Goal: Navigation & Orientation: Go to known website

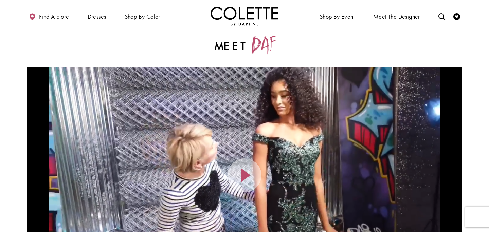
scroll to position [9, 0]
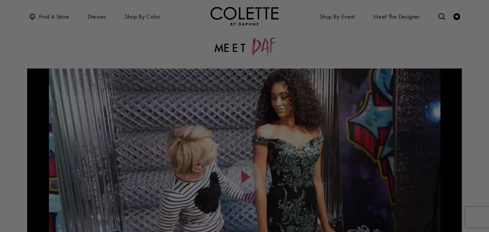
click at [234, 20] on div at bounding box center [247, 117] width 494 height 235
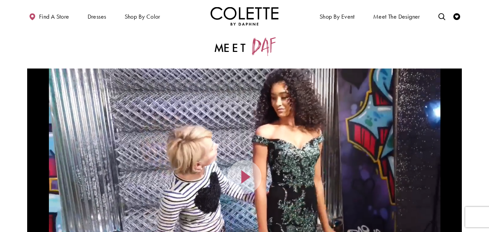
click at [248, 19] on img "Visit Home Page" at bounding box center [244, 16] width 68 height 19
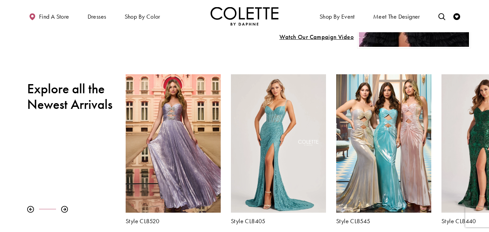
scroll to position [201, 0]
